Goal: Find specific page/section: Find specific page/section

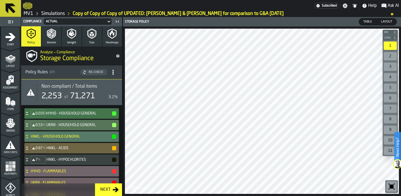
scroll to position [184, 0]
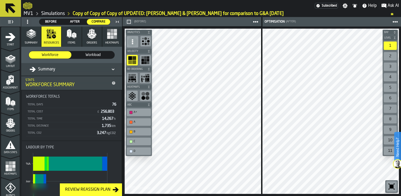
scroll to position [162, 0]
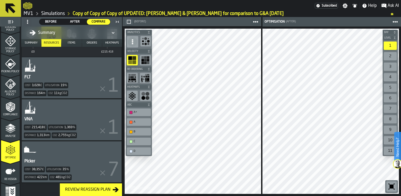
click at [50, 15] on link "Simulations" at bounding box center [53, 14] width 24 height 6
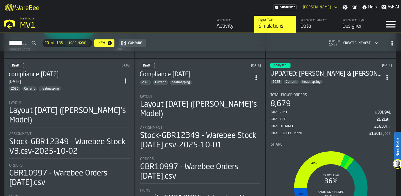
scroll to position [893, 0]
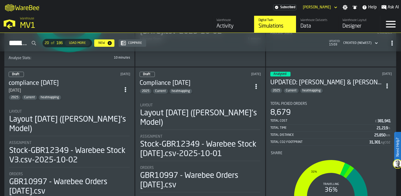
click at [332, 103] on div "Total Picked Orders 8,679 Total Cost £ 381,941 Total Time 21,219 h Total Distan…" at bounding box center [331, 124] width 122 height 44
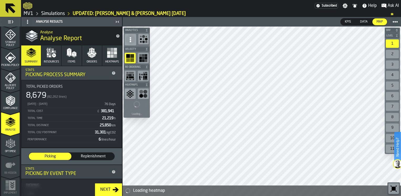
scroll to position [218, 0]
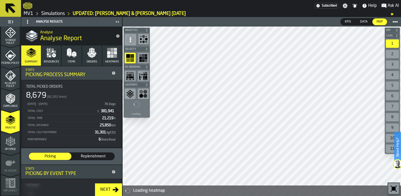
click at [11, 119] on icon "menu Analyse" at bounding box center [10, 120] width 11 height 11
click at [53, 57] on icon "button" at bounding box center [54, 55] width 4 height 4
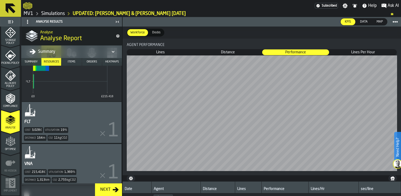
scroll to position [181, 0]
